Goal: Contribute content

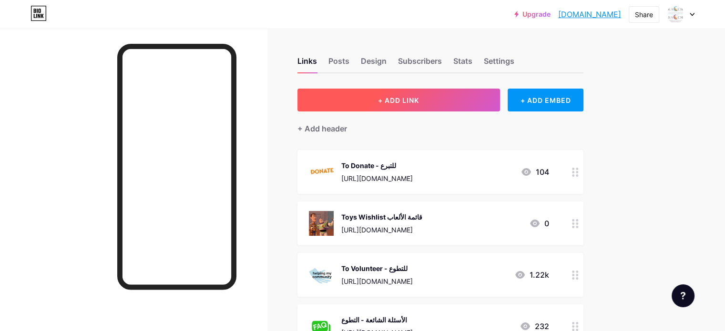
click at [419, 96] on span "+ ADD LINK" at bounding box center [398, 100] width 41 height 8
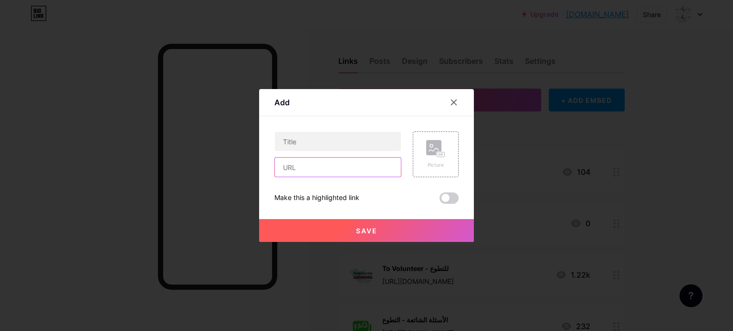
click at [307, 169] on input "text" at bounding box center [338, 167] width 126 height 19
paste input "[URL][DOMAIN_NAME]"
click at [308, 164] on input "[URL][DOMAIN_NAME]" at bounding box center [338, 167] width 126 height 19
type input "[URL][DOMAIN_NAME]"
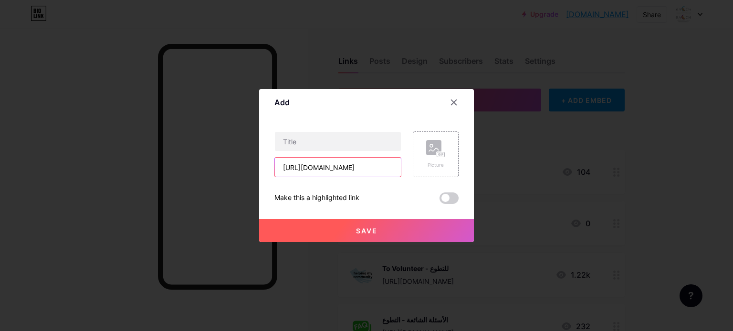
scroll to position [0, 0]
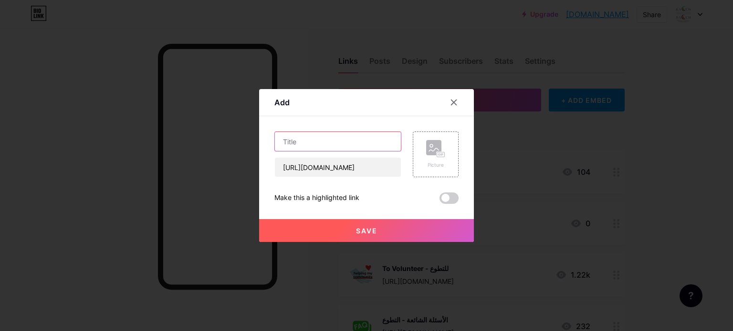
click at [339, 142] on input "text" at bounding box center [338, 141] width 126 height 19
paste input "First-EverGlobalRankingofPalliativeCare:2025WorldMapUndertheNewWHOFramework"
drag, startPoint x: 364, startPoint y: 136, endPoint x: 330, endPoint y: 155, distance: 39.1
click at [247, 133] on div "Add Content YouTube Play YouTube video without leaving your page. ADD Vimeo Pla…" at bounding box center [366, 165] width 733 height 331
click at [332, 145] on input "First-EverGlobalRankingofPalliativeCare:2025WorldMapUndertheNewWHOFramework" at bounding box center [338, 141] width 126 height 19
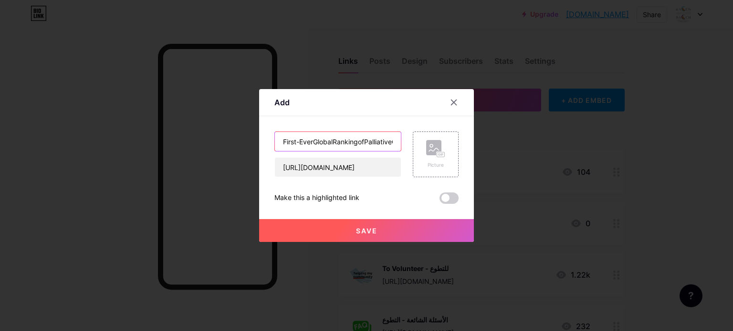
click at [313, 141] on input "First-EverGlobalRankingofPalliativeCare:2025WorldMapUndertheNewWHOFramework" at bounding box center [338, 141] width 126 height 19
click at [334, 142] on input "First-Ever GlobalRankingofPalliativeCare:2025WorldMapUndertheNewWHOFramework" at bounding box center [338, 141] width 126 height 19
click at [362, 142] on input "First-Ever Global RankingofPalliativeCare:2025WorldMapUndertheNewWHOFramework" at bounding box center [338, 141] width 126 height 19
click at [369, 140] on input "First-Ever Global Ranking ofPalliativeCare:2025WorldMapUndertheNewWHOFramework" at bounding box center [338, 141] width 126 height 19
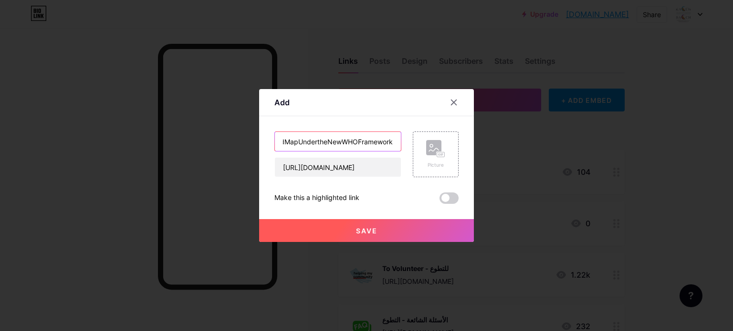
drag, startPoint x: 378, startPoint y: 138, endPoint x: 407, endPoint y: 139, distance: 29.6
click at [407, 139] on div "First-Ever Global Ranking of PalliativeCare:2025WorldMapUndertheNewWHOFramework…" at bounding box center [366, 155] width 184 height 46
click at [385, 141] on input "First-Ever Global Ranking of PalliativeCare:2025WorldMapUndertheNewWHOFramework" at bounding box center [338, 141] width 126 height 19
drag, startPoint x: 345, startPoint y: 141, endPoint x: 231, endPoint y: 120, distance: 115.4
click at [473, 158] on div "Add Content YouTube Play YouTube video without leaving your page. ADD Vimeo Pla…" at bounding box center [366, 165] width 215 height 153
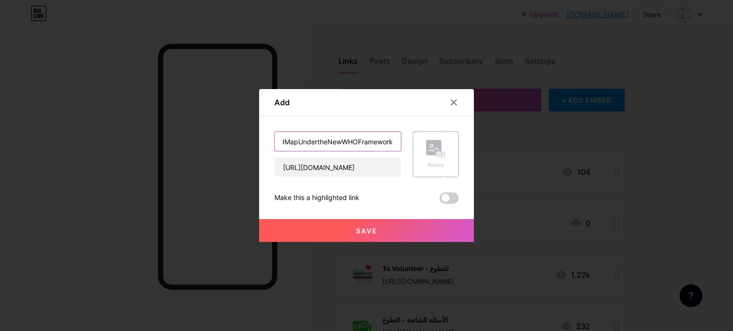
click at [308, 143] on input "First-Ever Global Ranking of PalliativeCare:2025WorldMapUndertheNewWHOFramework" at bounding box center [338, 141] width 126 height 19
drag, startPoint x: 393, startPoint y: 141, endPoint x: 297, endPoint y: 139, distance: 96.4
click at [297, 139] on input "First-Ever Global Ranking of PalliativeCare:2025WorldMapUndertheNewWHOFramework" at bounding box center [338, 141] width 126 height 19
click at [344, 141] on input "First-Ever Global Ranking of PalliativeCare:2025WorldMap" at bounding box center [338, 141] width 126 height 19
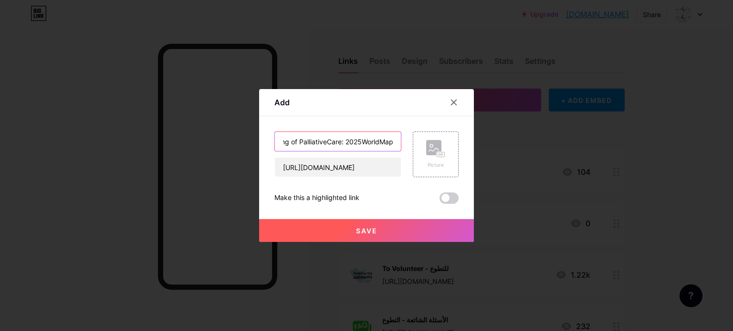
click at [364, 143] on input "First-Ever Global Ranking of PalliativeCare: 2025WorldMap" at bounding box center [338, 141] width 126 height 19
click at [383, 141] on input "First-Ever Global Ranking of PalliativeCare: 2025 WorldMap" at bounding box center [338, 141] width 126 height 19
click at [344, 142] on input "First-Ever Global Ranking of PalliativeCare: 2025 World Map" at bounding box center [338, 141] width 126 height 19
click at [329, 142] on input "First-Ever Global Ranking of PalliativeCare: 2025 World Map" at bounding box center [338, 141] width 126 height 19
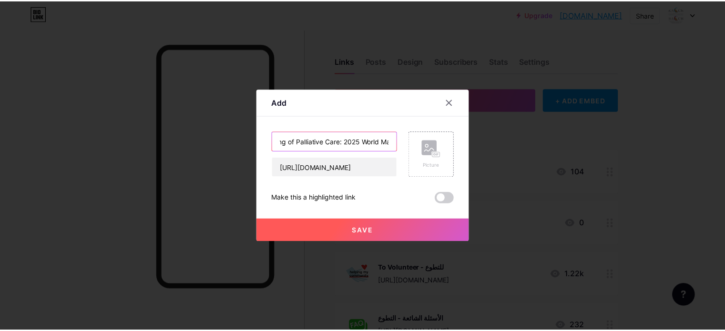
scroll to position [0, 0]
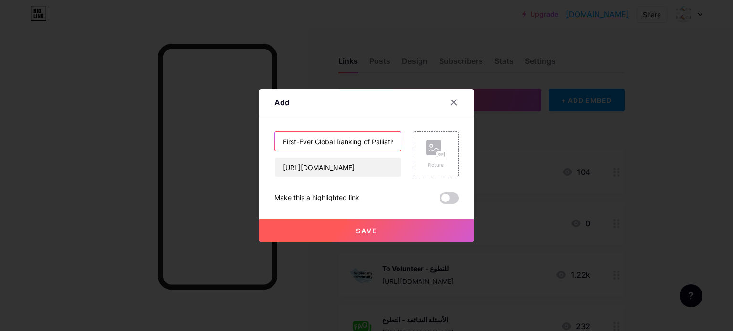
drag, startPoint x: 321, startPoint y: 139, endPoint x: 266, endPoint y: 136, distance: 54.9
click at [266, 136] on div "Add Content YouTube Play YouTube video without leaving your page. ADD Vimeo Pla…" at bounding box center [366, 165] width 215 height 153
click at [342, 141] on input "First-Ever Global Ranking of Palliative Care: 2025 World Map" at bounding box center [338, 141] width 126 height 19
type input "First-Ever Global Ranking of Palliative Care: 2025 World Map"
click at [343, 228] on button "Save" at bounding box center [366, 230] width 215 height 23
